Goal: Task Accomplishment & Management: Use online tool/utility

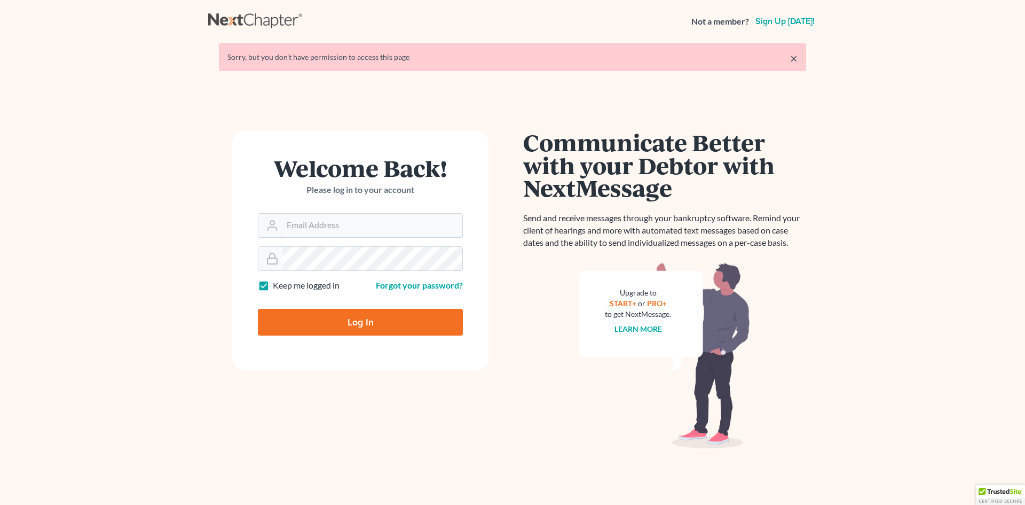
type input "[EMAIL_ADDRESS][DOMAIN_NAME]"
drag, startPoint x: 343, startPoint y: 319, endPoint x: 359, endPoint y: 318, distance: 16.1
click at [344, 320] on input "Log In" at bounding box center [360, 322] width 205 height 27
type input "Thinking..."
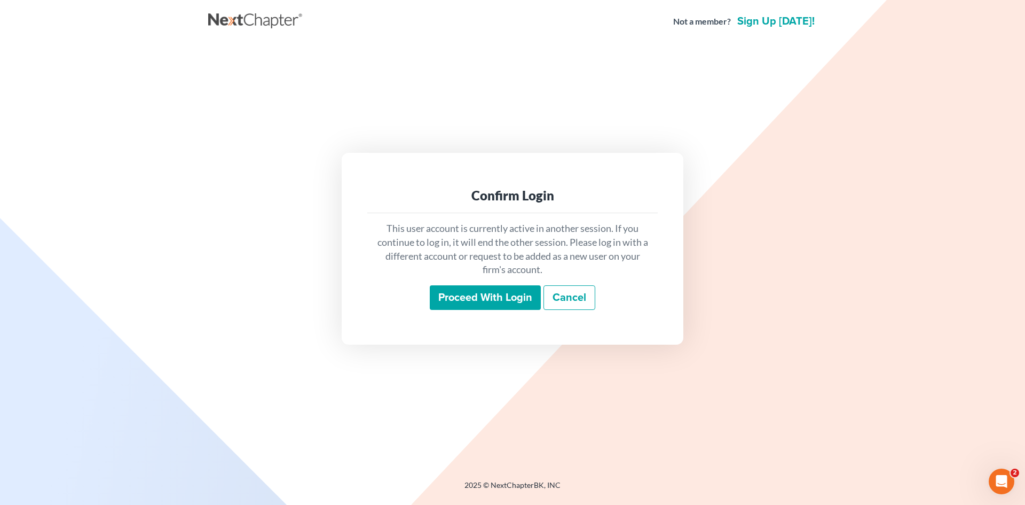
click at [456, 301] on input "Proceed with login" at bounding box center [485, 297] width 111 height 25
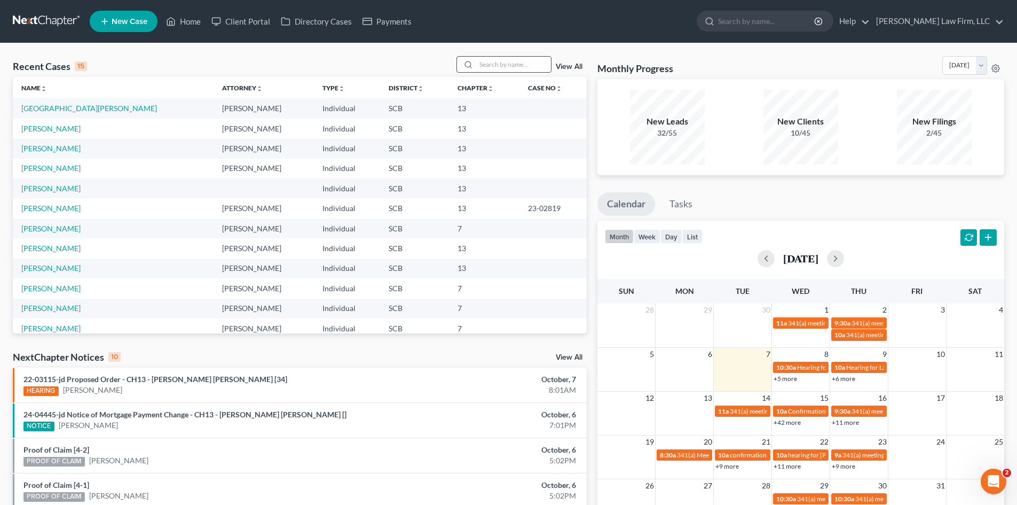
click at [511, 60] on input "search" at bounding box center [513, 64] width 75 height 15
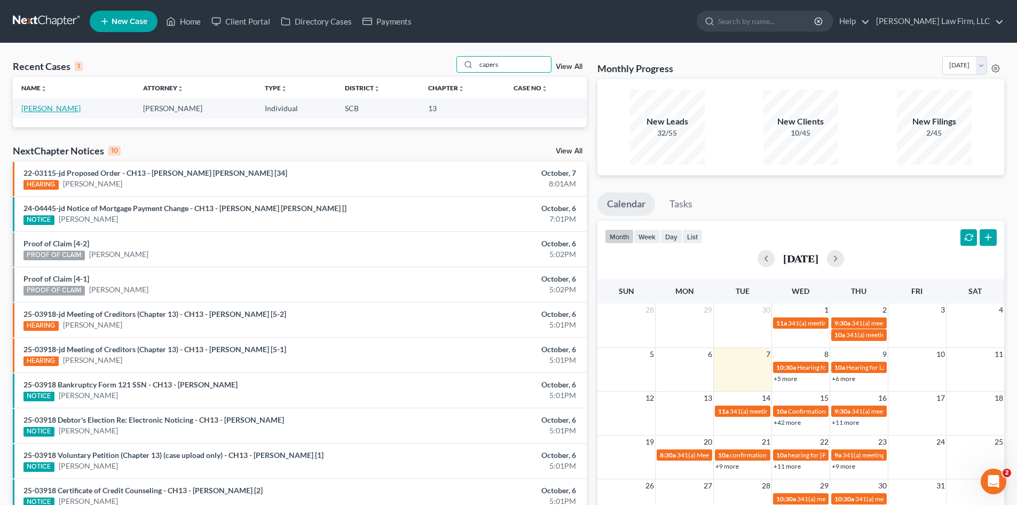
type input "capers"
click at [54, 110] on link "[PERSON_NAME]" at bounding box center [50, 108] width 59 height 9
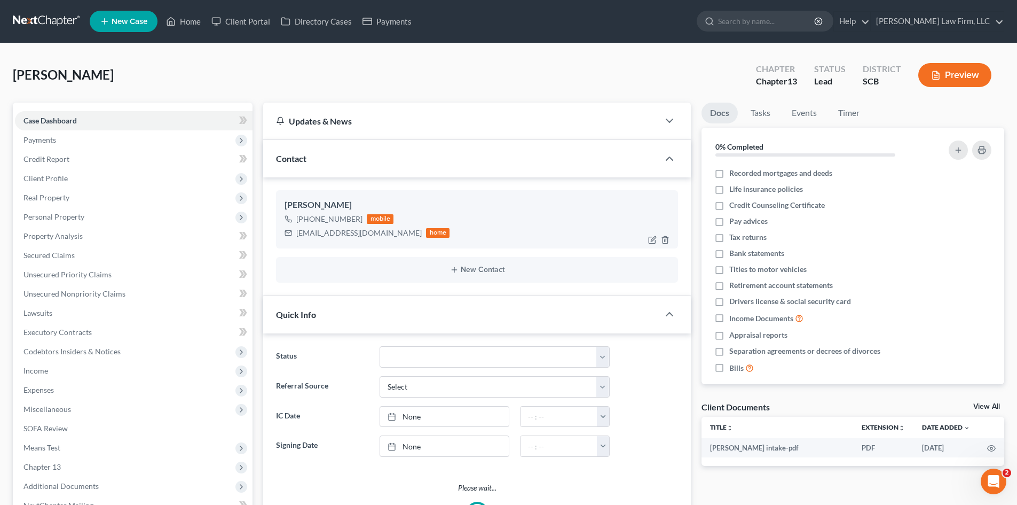
select select "0"
click at [50, 141] on span "Payments" at bounding box center [39, 139] width 33 height 9
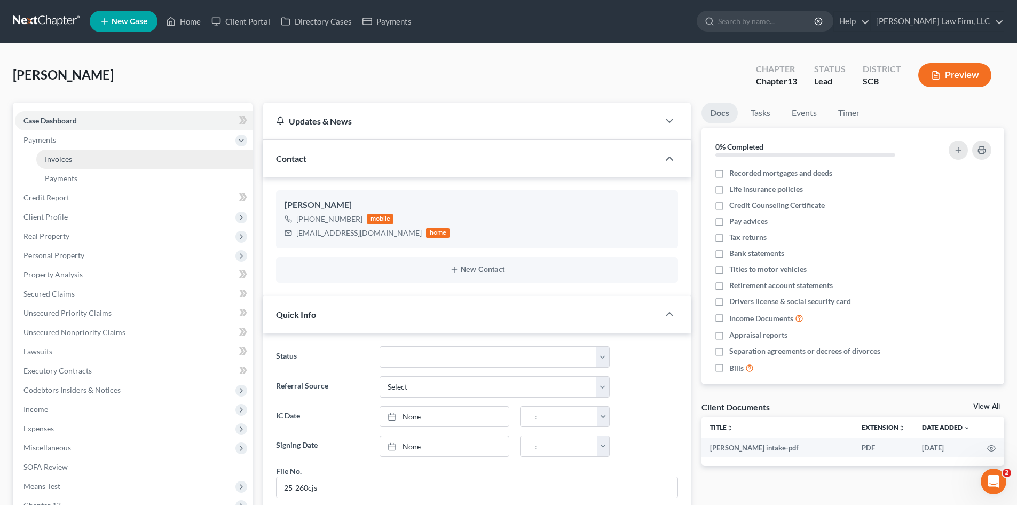
click at [50, 159] on span "Invoices" at bounding box center [58, 158] width 27 height 9
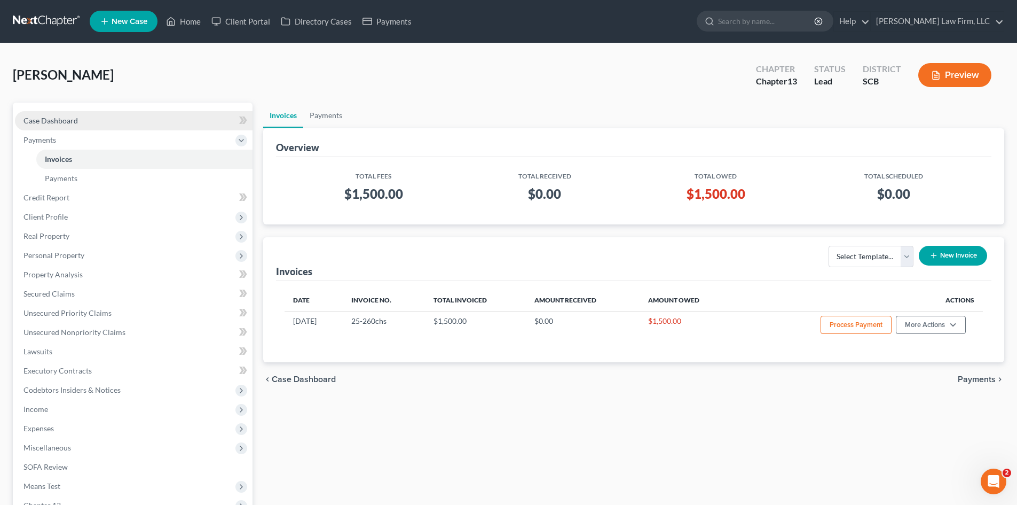
click at [60, 127] on link "Case Dashboard" at bounding box center [134, 120] width 238 height 19
select select "0"
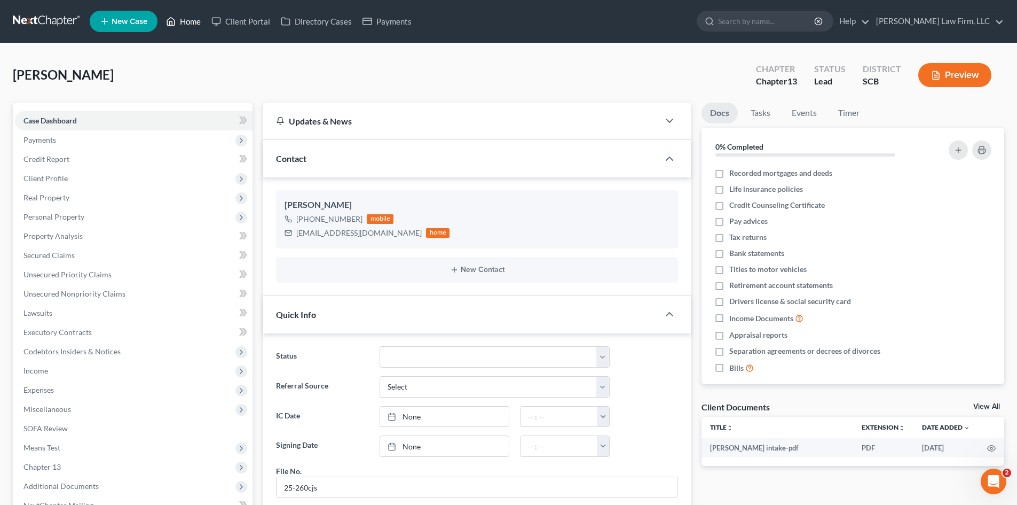
click at [194, 19] on link "Home" at bounding box center [183, 21] width 45 height 19
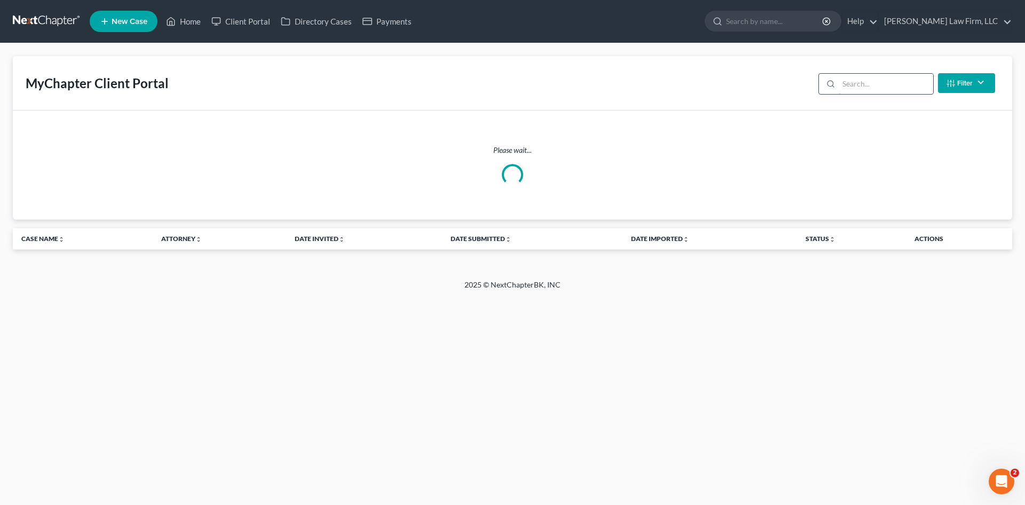
click at [848, 80] on input "search" at bounding box center [886, 84] width 95 height 20
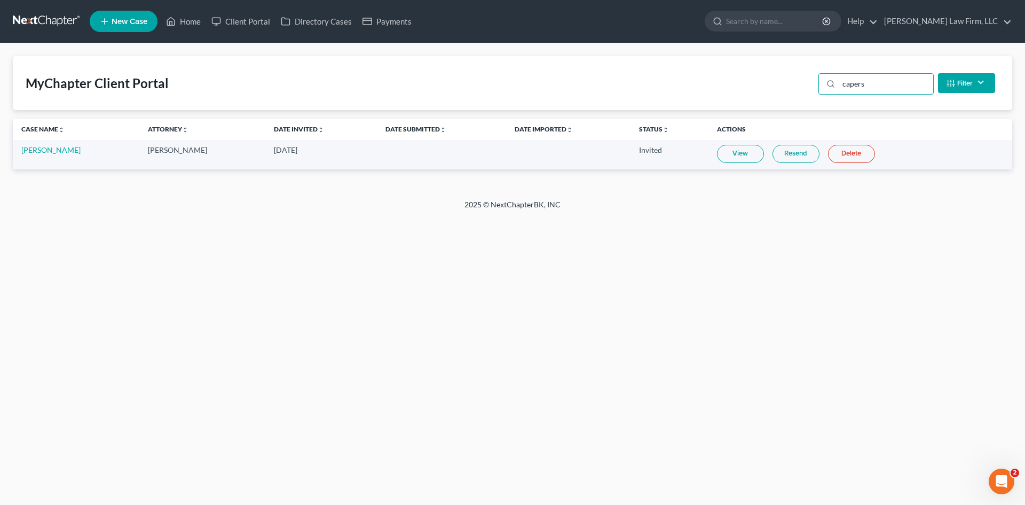
type input "capers"
click at [741, 158] on link "View" at bounding box center [740, 154] width 47 height 18
